Goal: Task Accomplishment & Management: Use online tool/utility

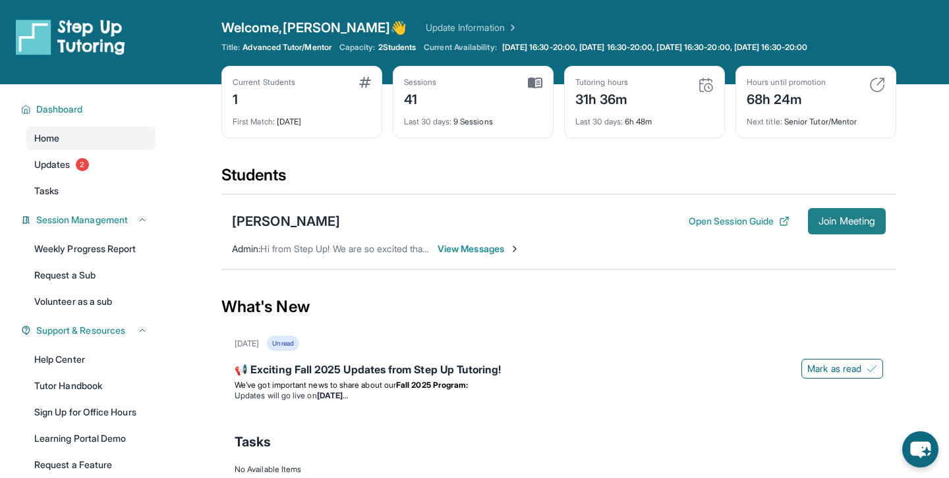
click at [839, 217] on span "Join Meeting" at bounding box center [847, 221] width 57 height 8
click at [291, 218] on div "[PERSON_NAME]" at bounding box center [286, 221] width 108 height 18
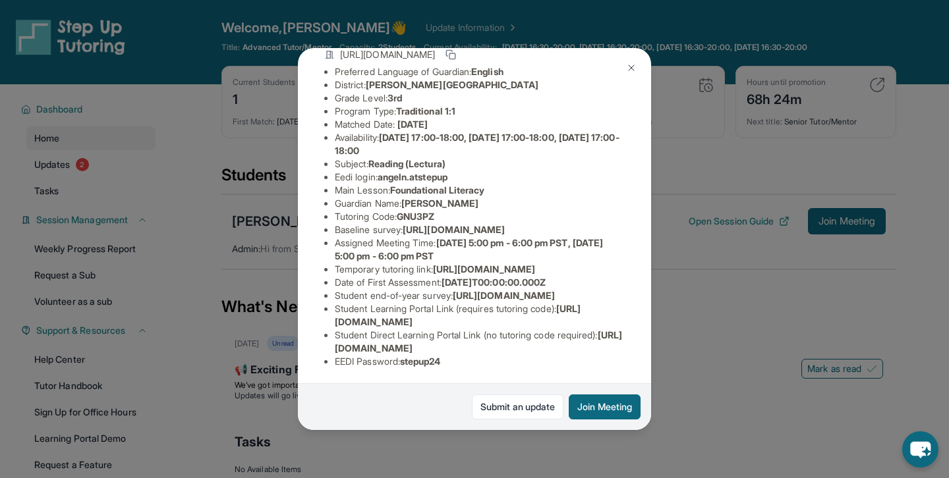
scroll to position [103, 0]
drag, startPoint x: 384, startPoint y: 178, endPoint x: 465, endPoint y: 179, distance: 81.1
click at [465, 179] on li "Eedi login : angeln.atstepup" at bounding box center [480, 178] width 290 height 13
copy span "angeln.atstepup"
